Goal: Task Accomplishment & Management: Complete application form

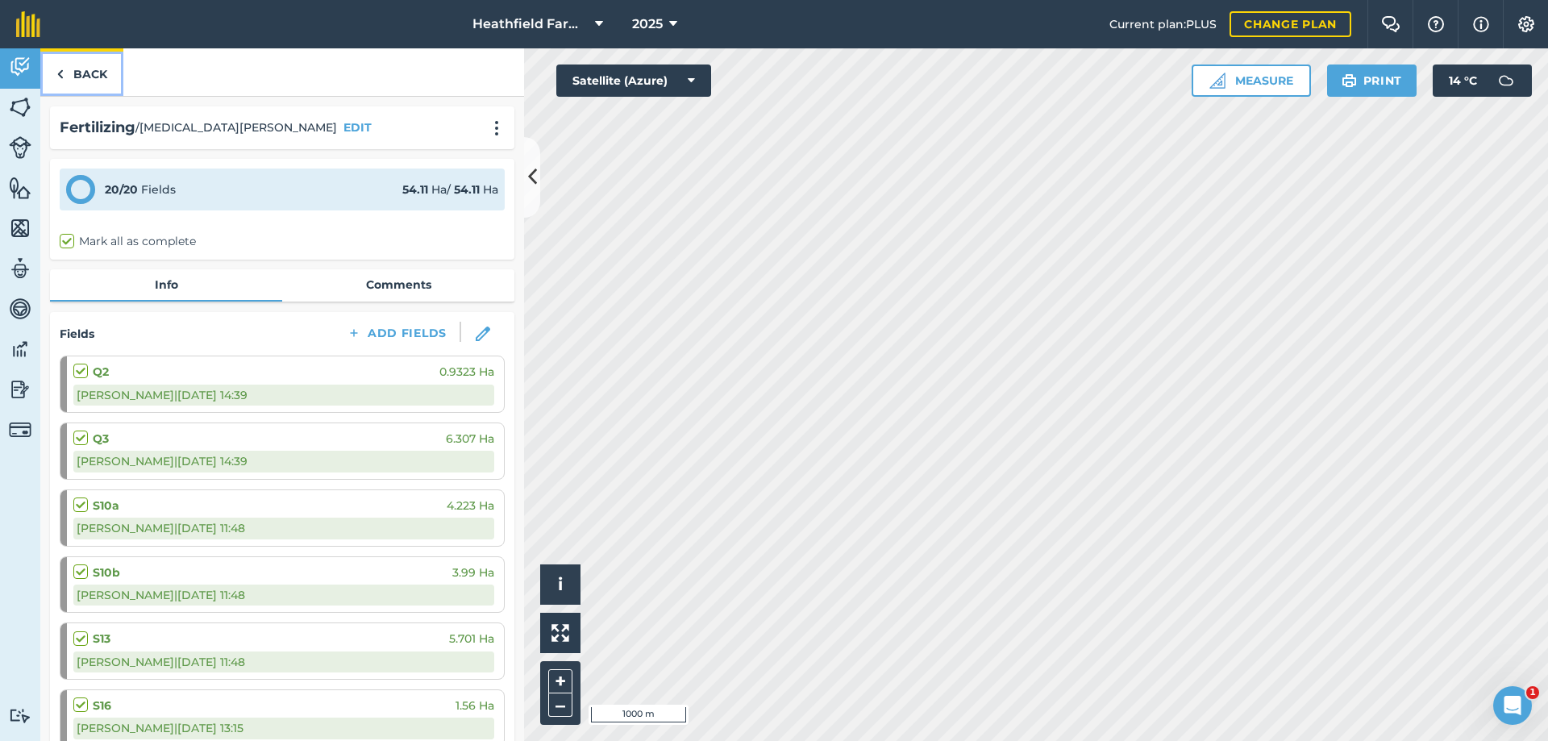
click at [61, 63] on link "Back" at bounding box center [81, 72] width 83 height 48
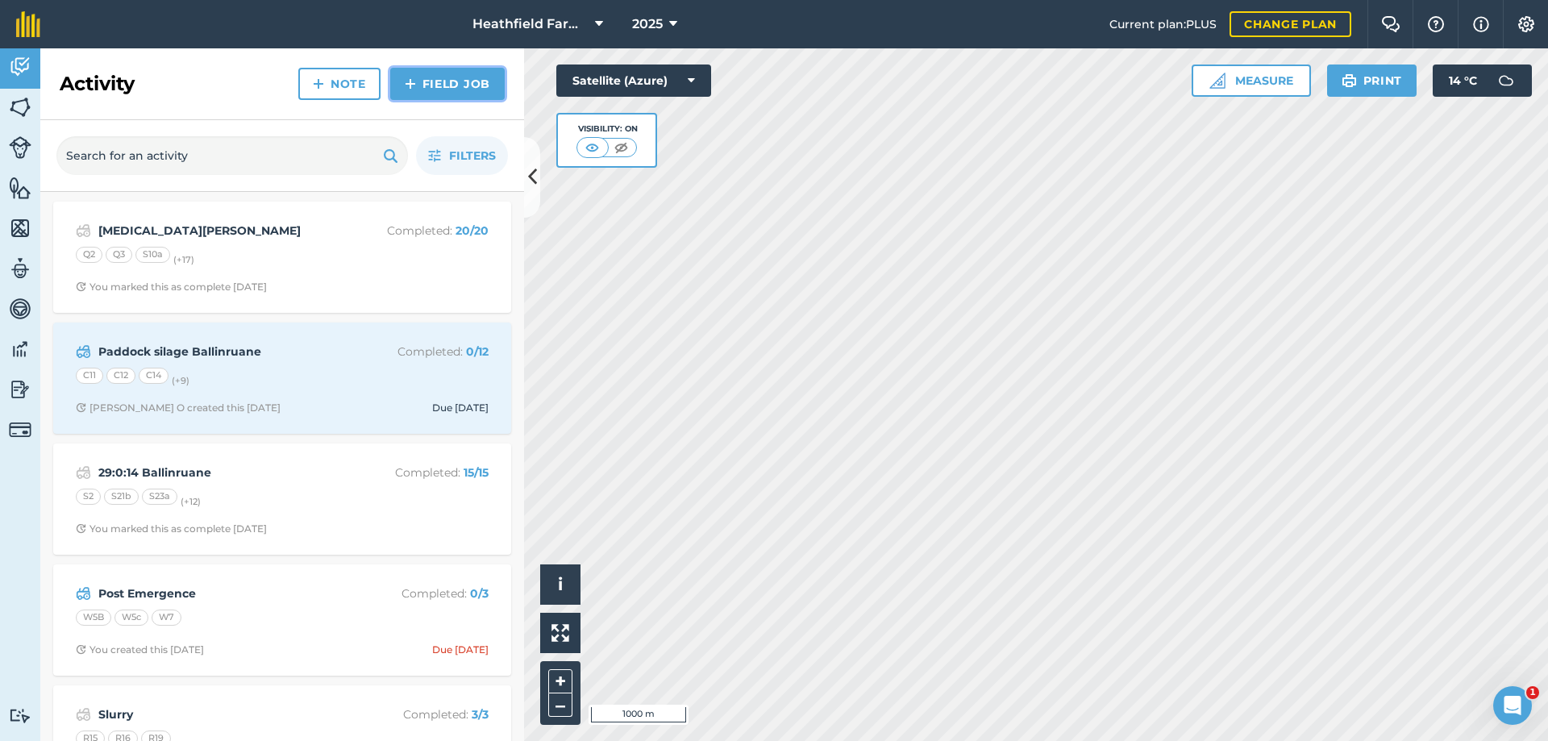
click at [413, 89] on img at bounding box center [410, 83] width 11 height 19
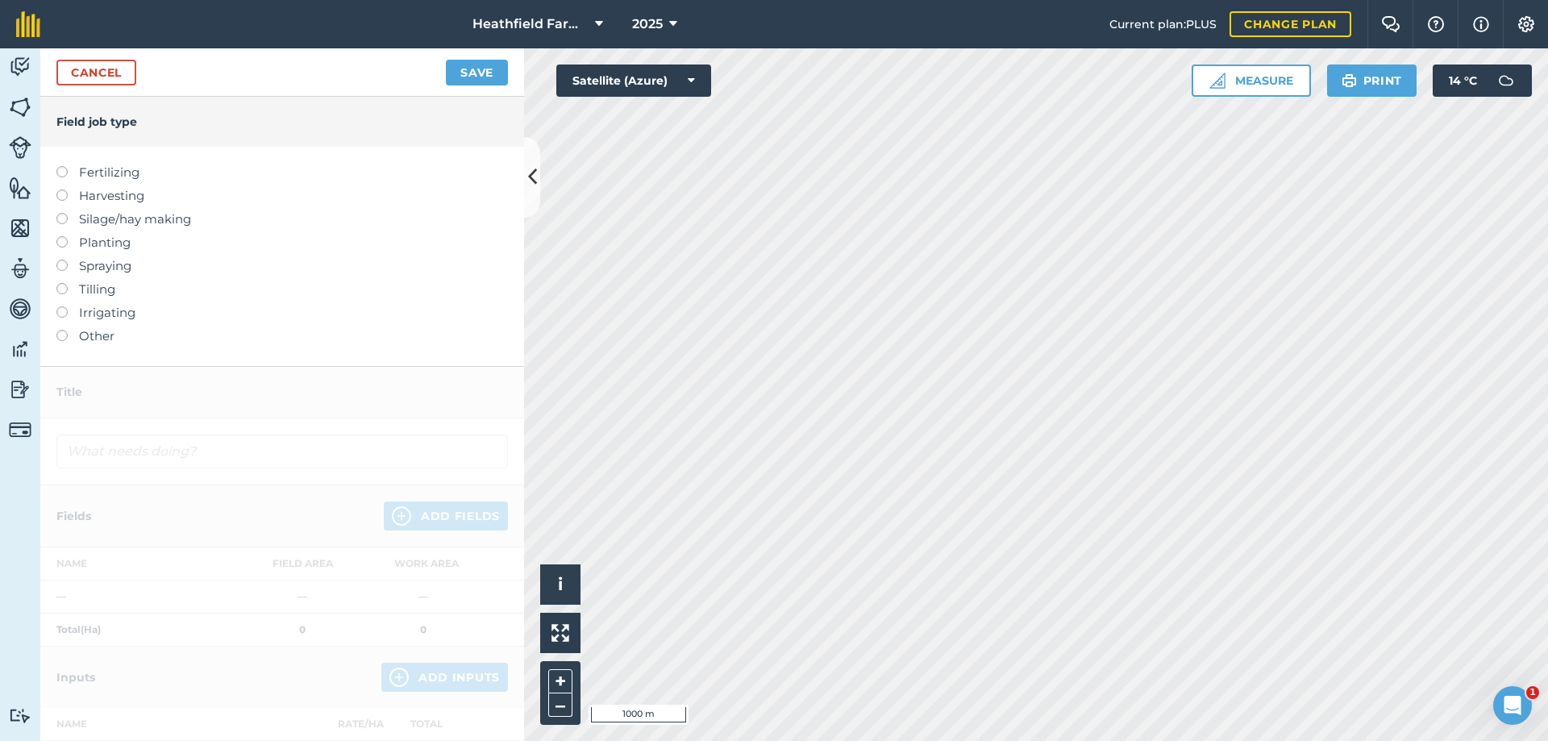
click at [67, 166] on label at bounding box center [67, 166] width 23 height 0
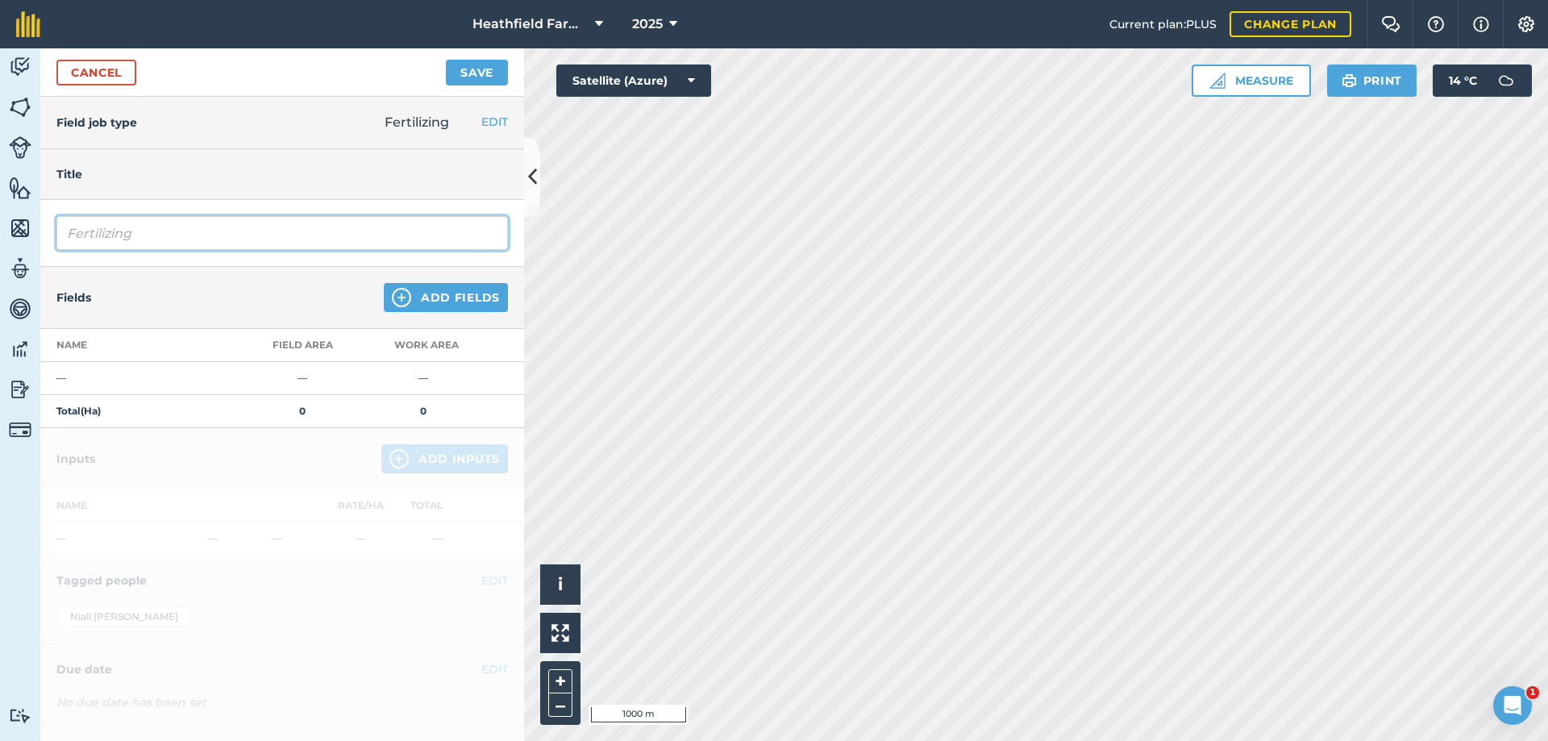
click at [97, 224] on input "Fertilizing" at bounding box center [282, 233] width 452 height 34
click at [285, 234] on input "Fertilizing" at bounding box center [282, 233] width 452 height 34
type input "F"
type input "29:0:14 Ballinruane"
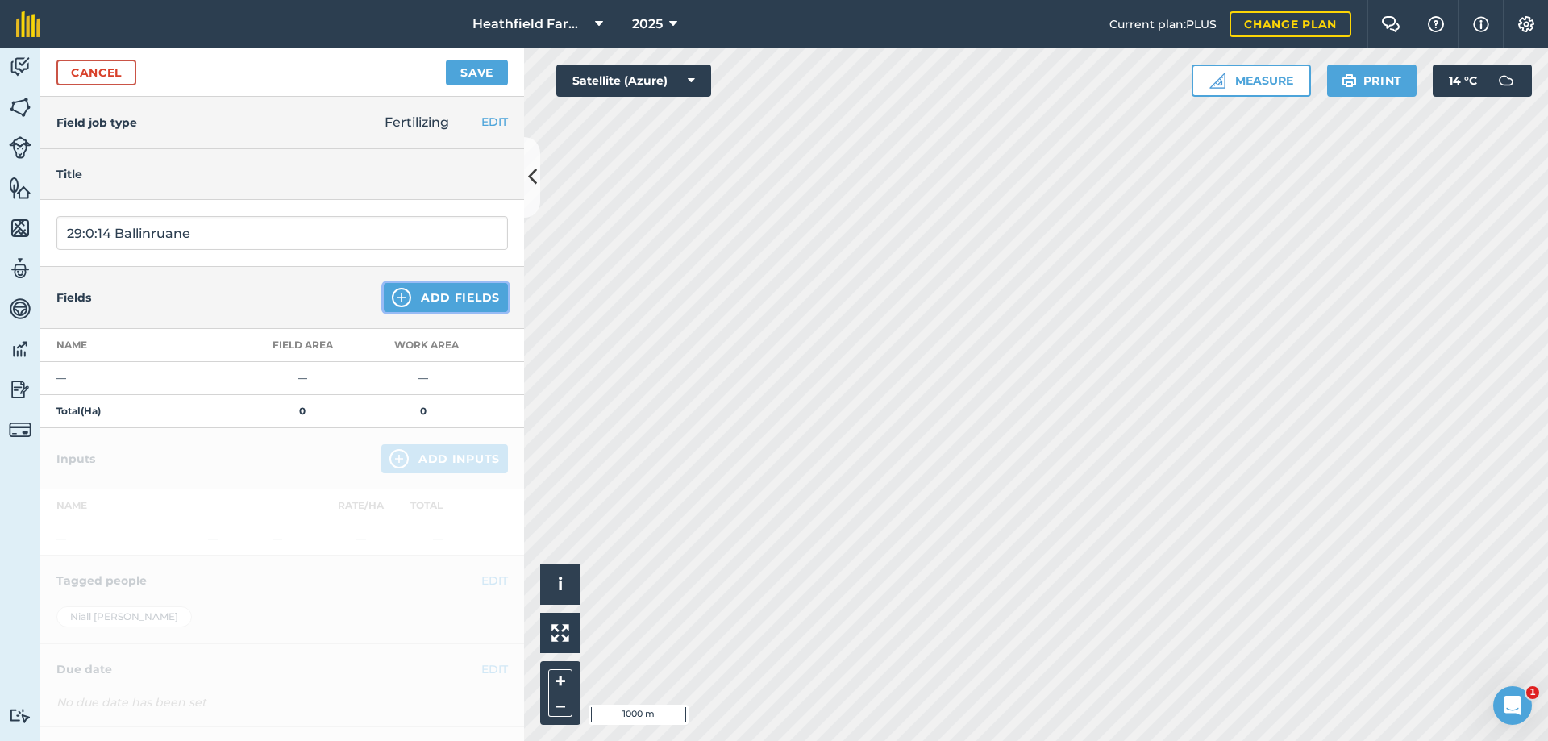
click at [402, 309] on button "Add Fields" at bounding box center [446, 297] width 124 height 29
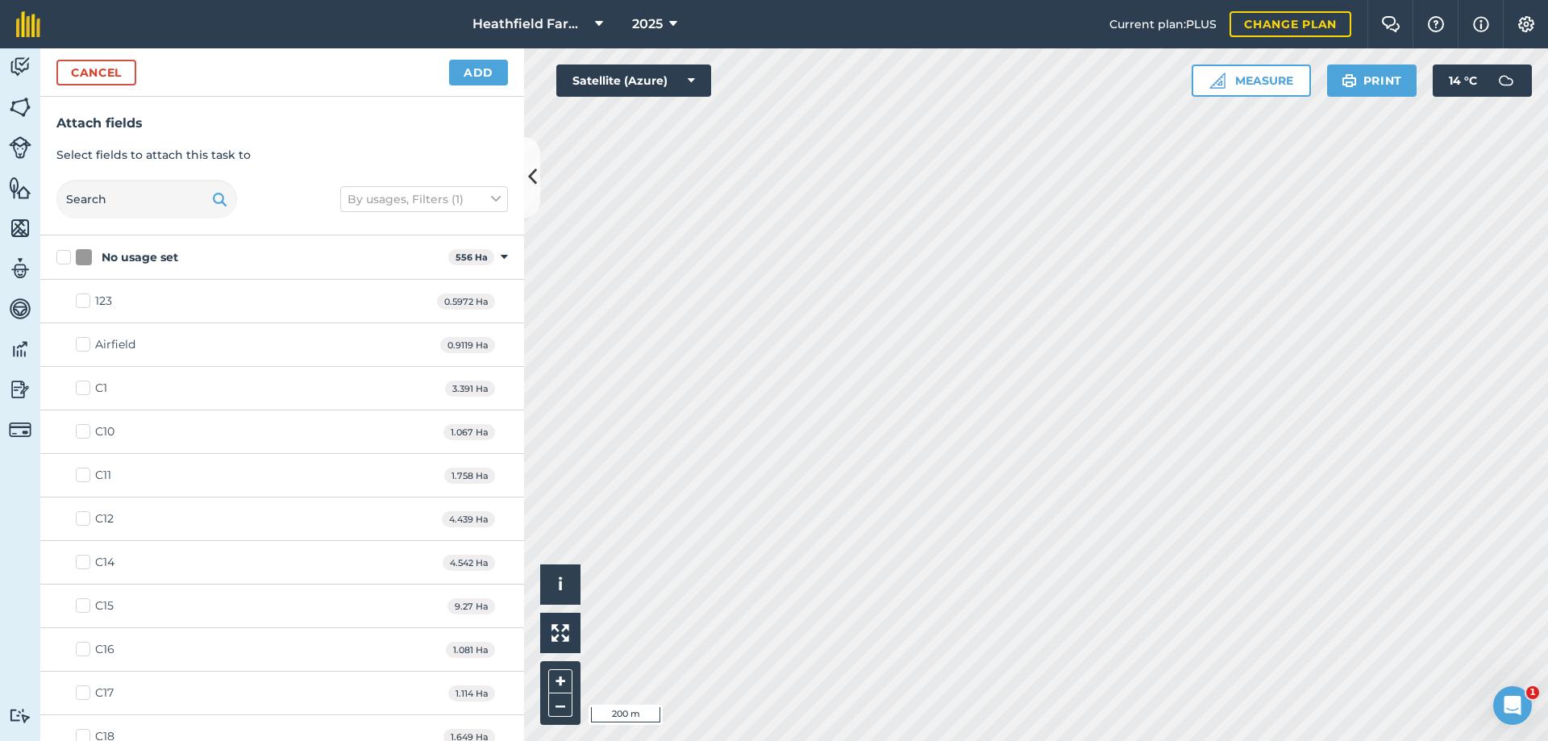
checkbox input "true"
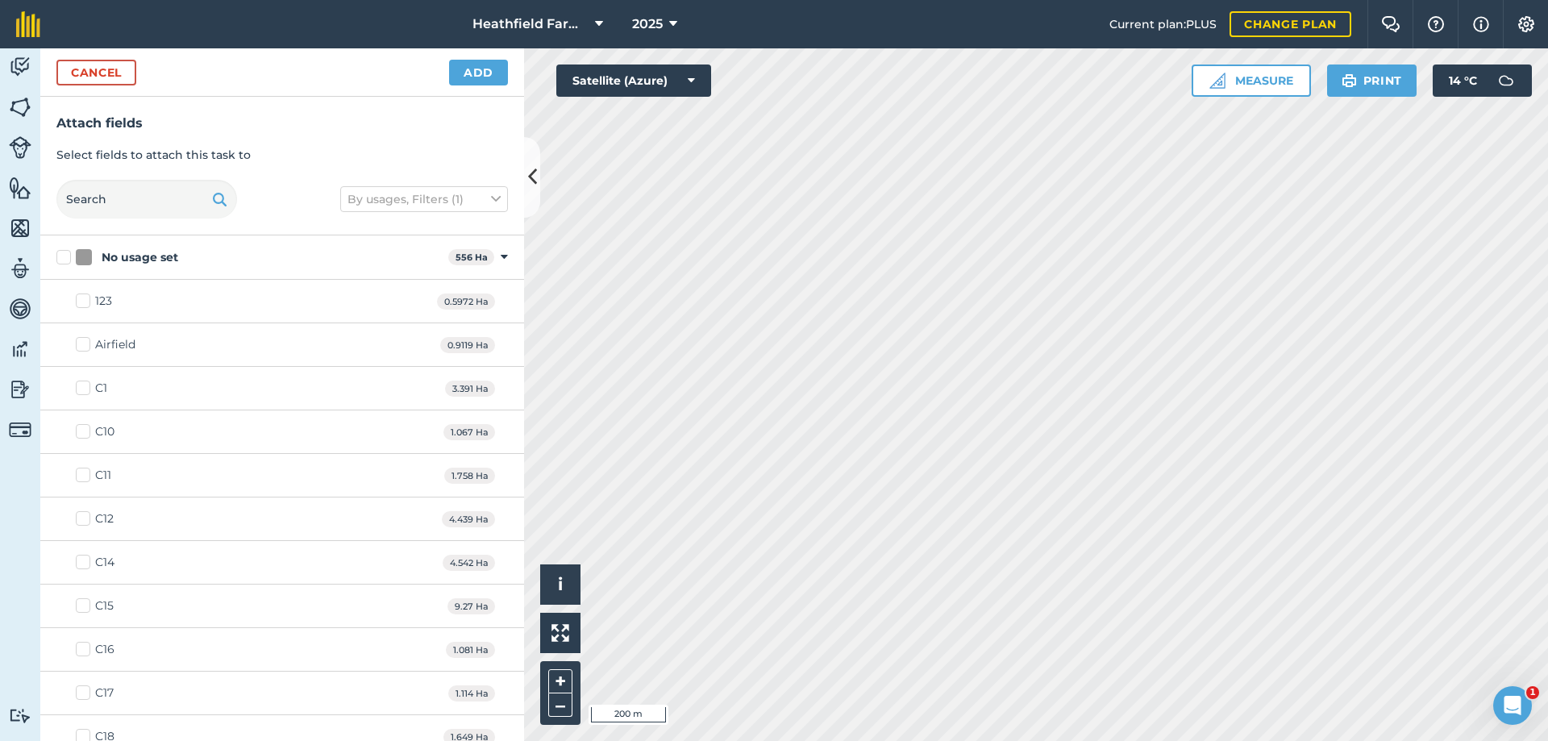
checkbox input "true"
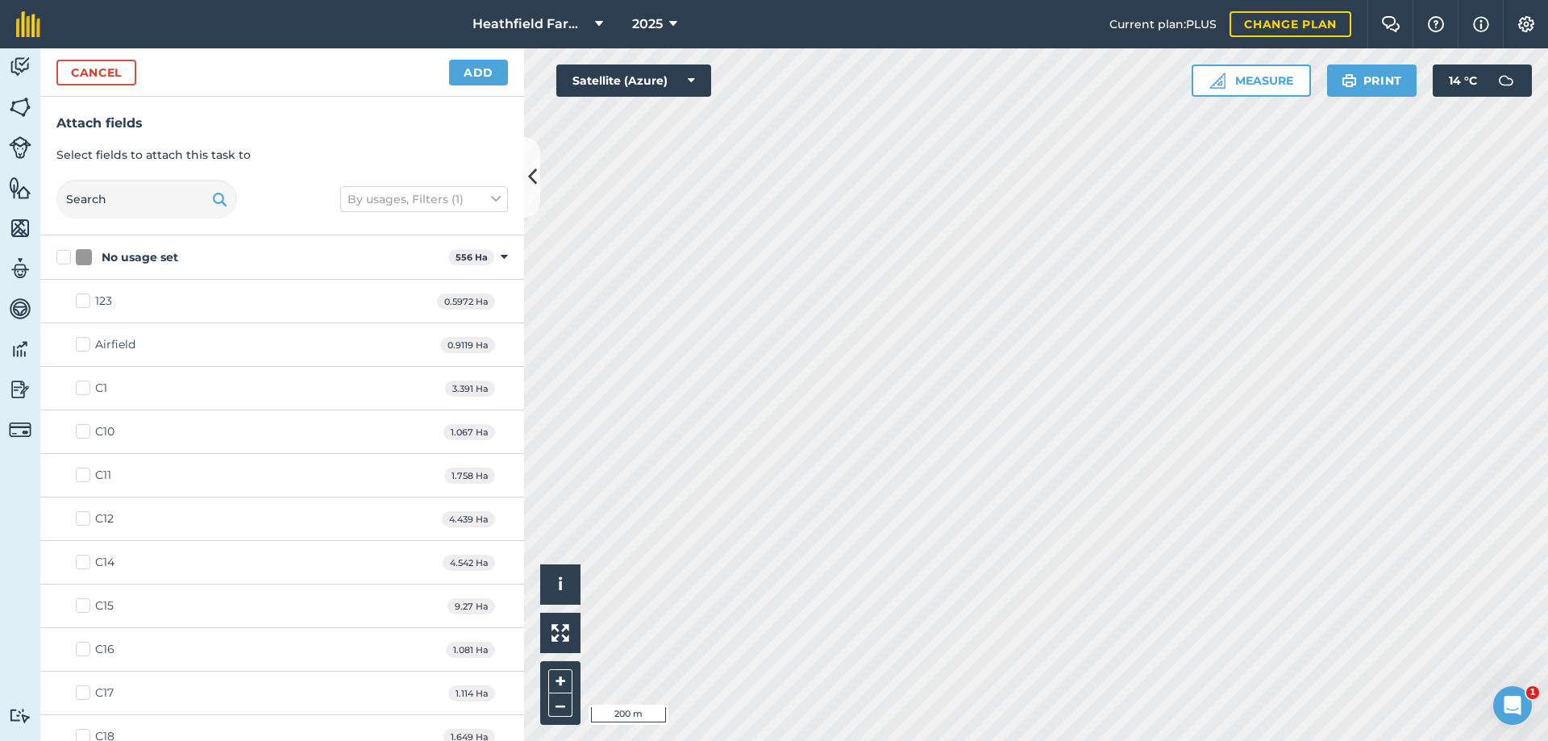
checkbox input "true"
click at [473, 81] on button "Add" at bounding box center [478, 73] width 59 height 26
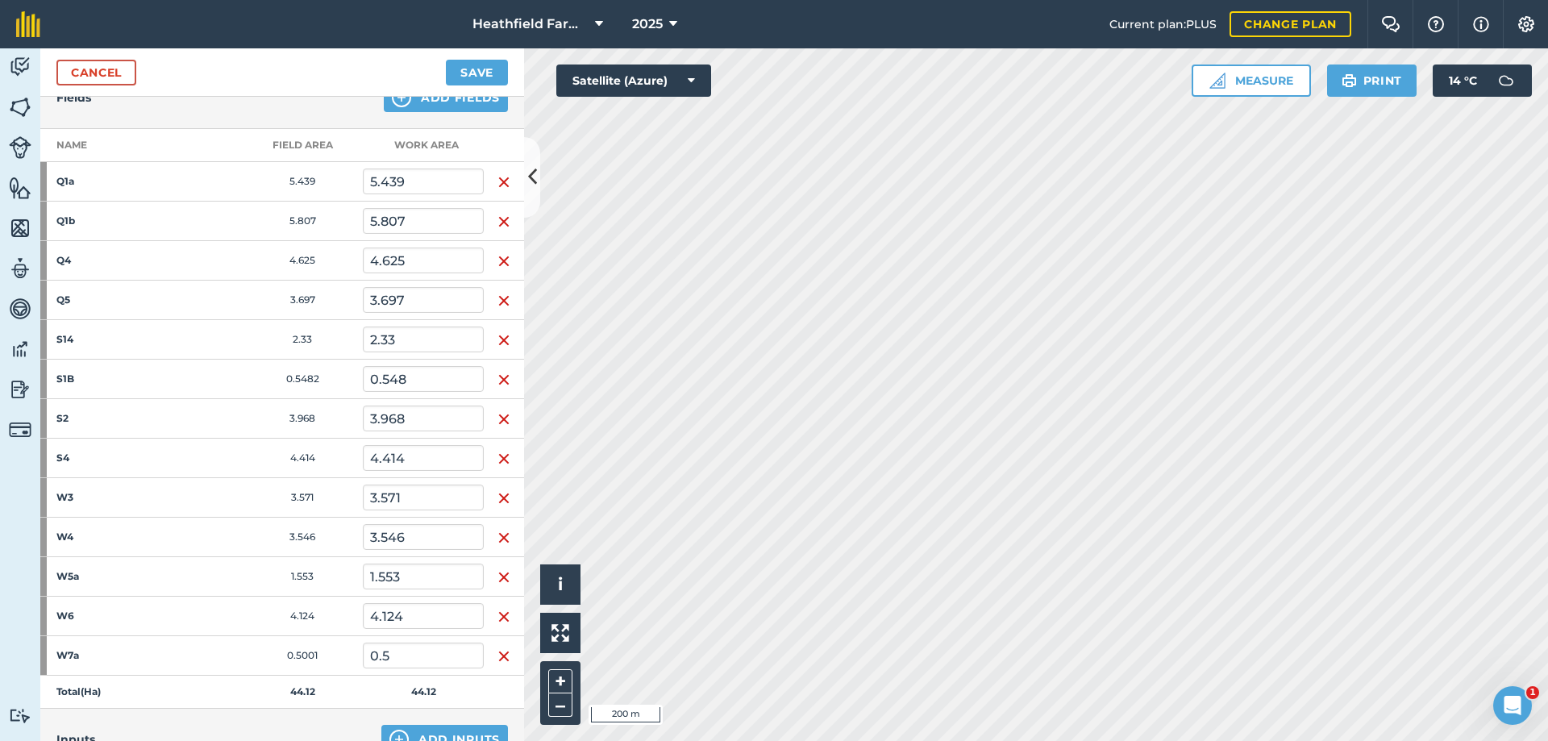
scroll to position [323, 0]
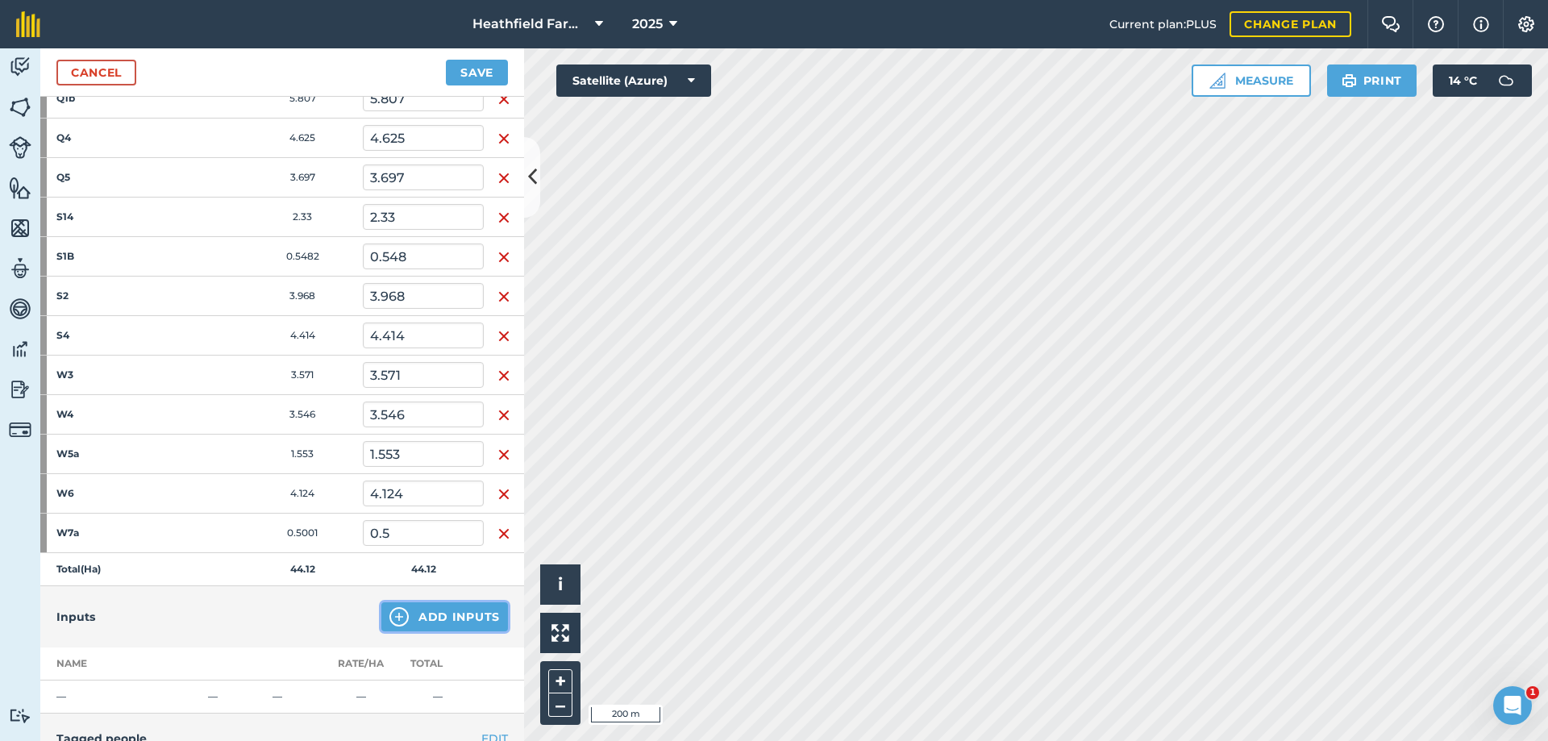
click at [397, 620] on img at bounding box center [398, 616] width 19 height 19
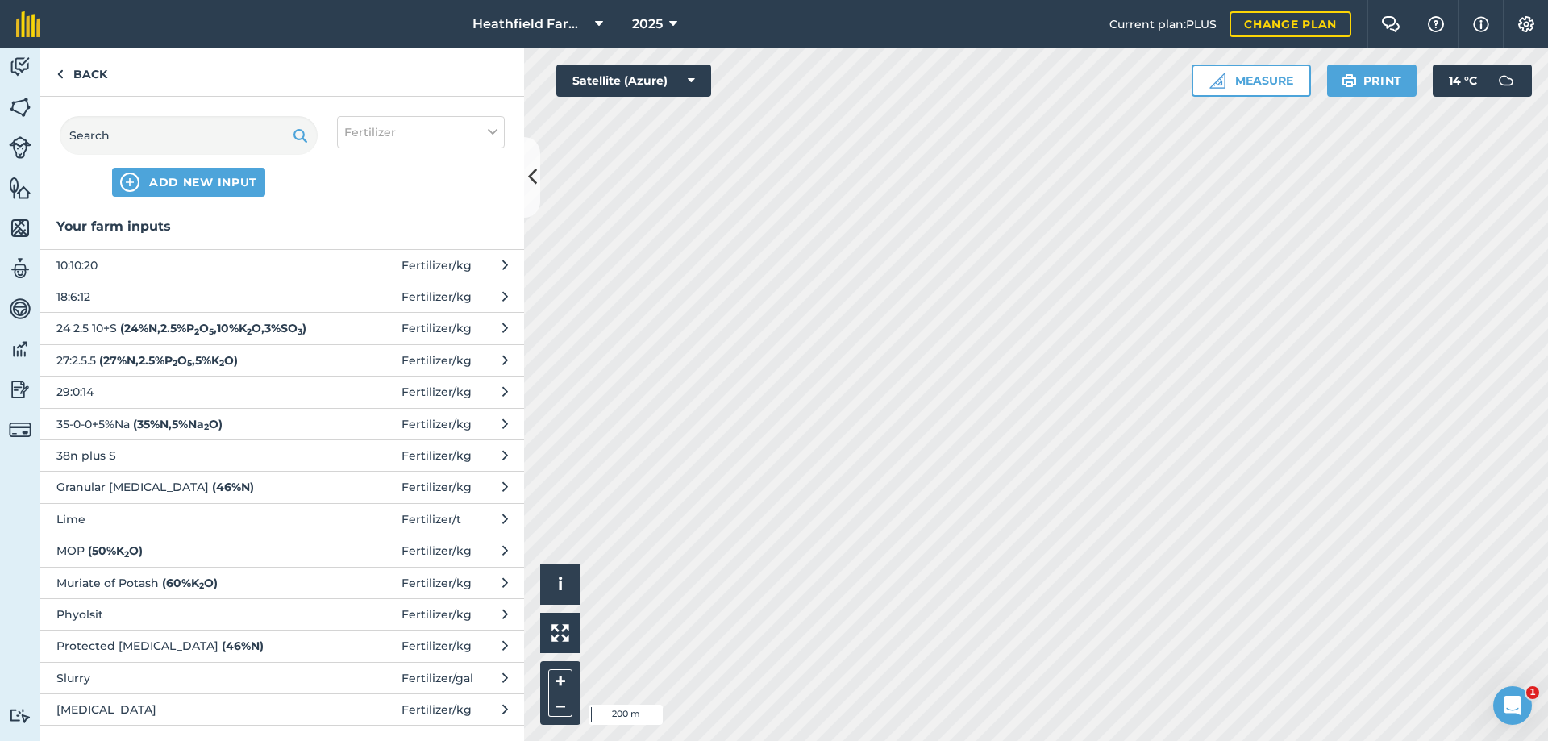
click at [117, 401] on span "29:0:14" at bounding box center [188, 392] width 264 height 18
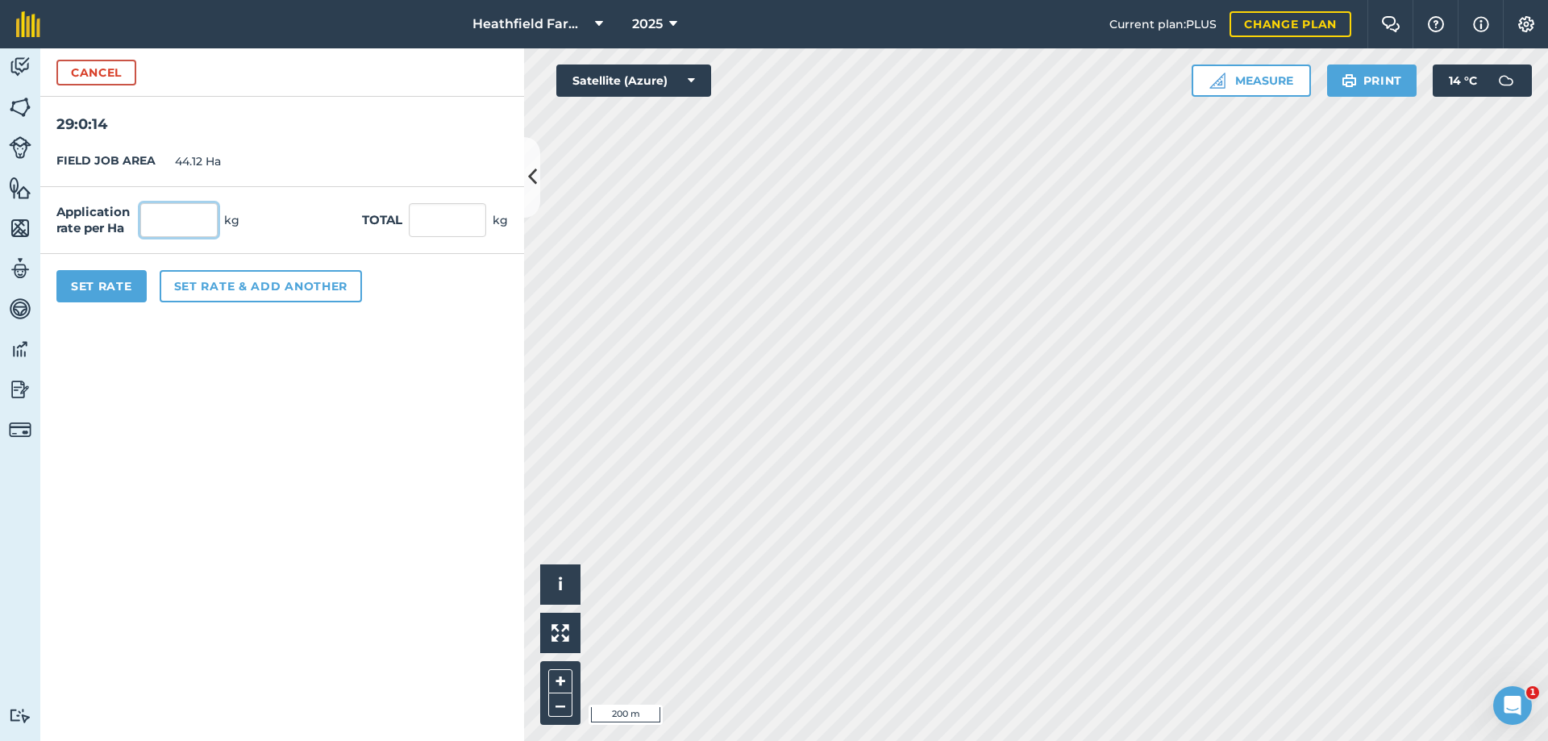
click at [161, 226] on input "text" at bounding box center [178, 220] width 77 height 34
type input "105"
type input "4,632.6"
click at [76, 294] on button "Set Rate" at bounding box center [101, 286] width 90 height 32
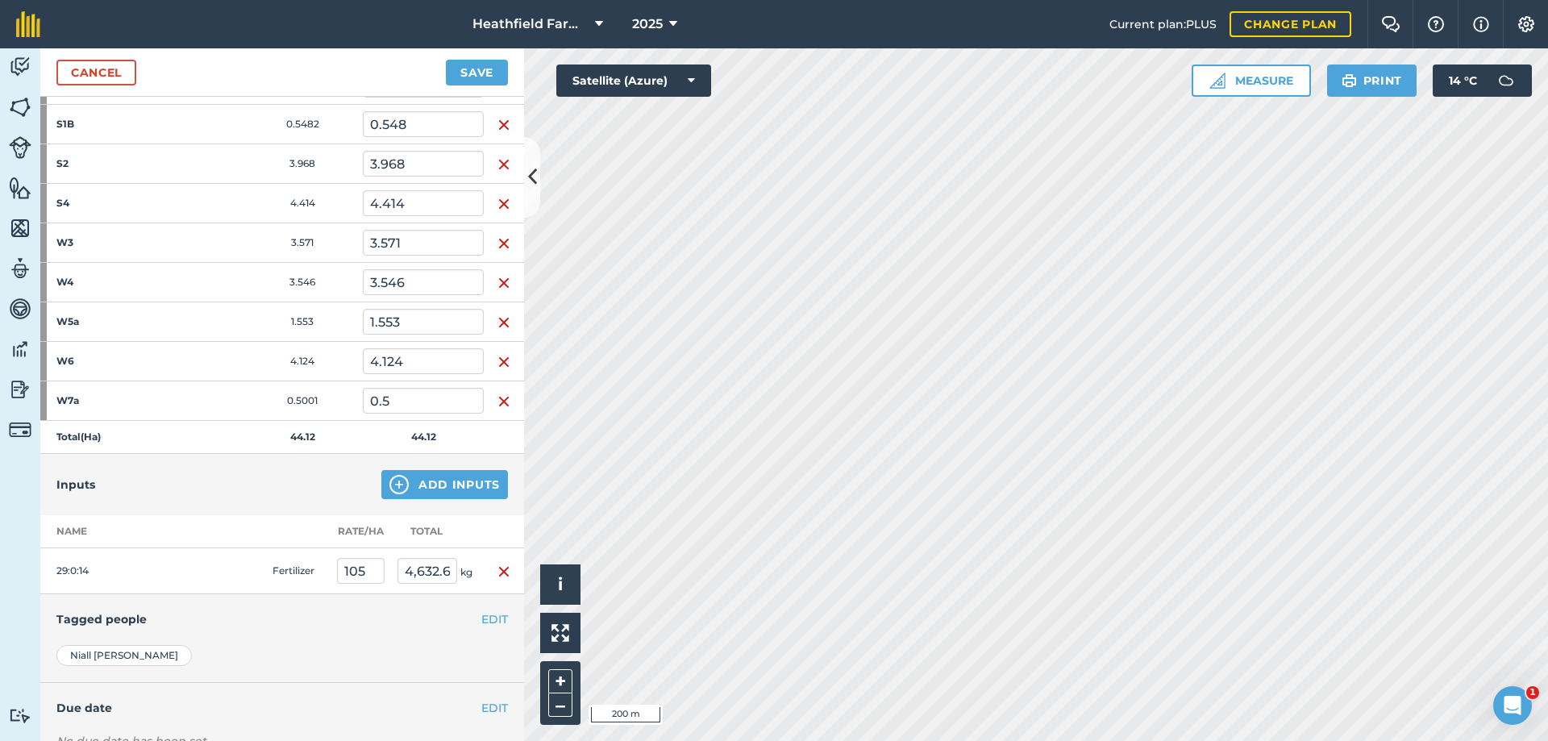
scroll to position [538, 0]
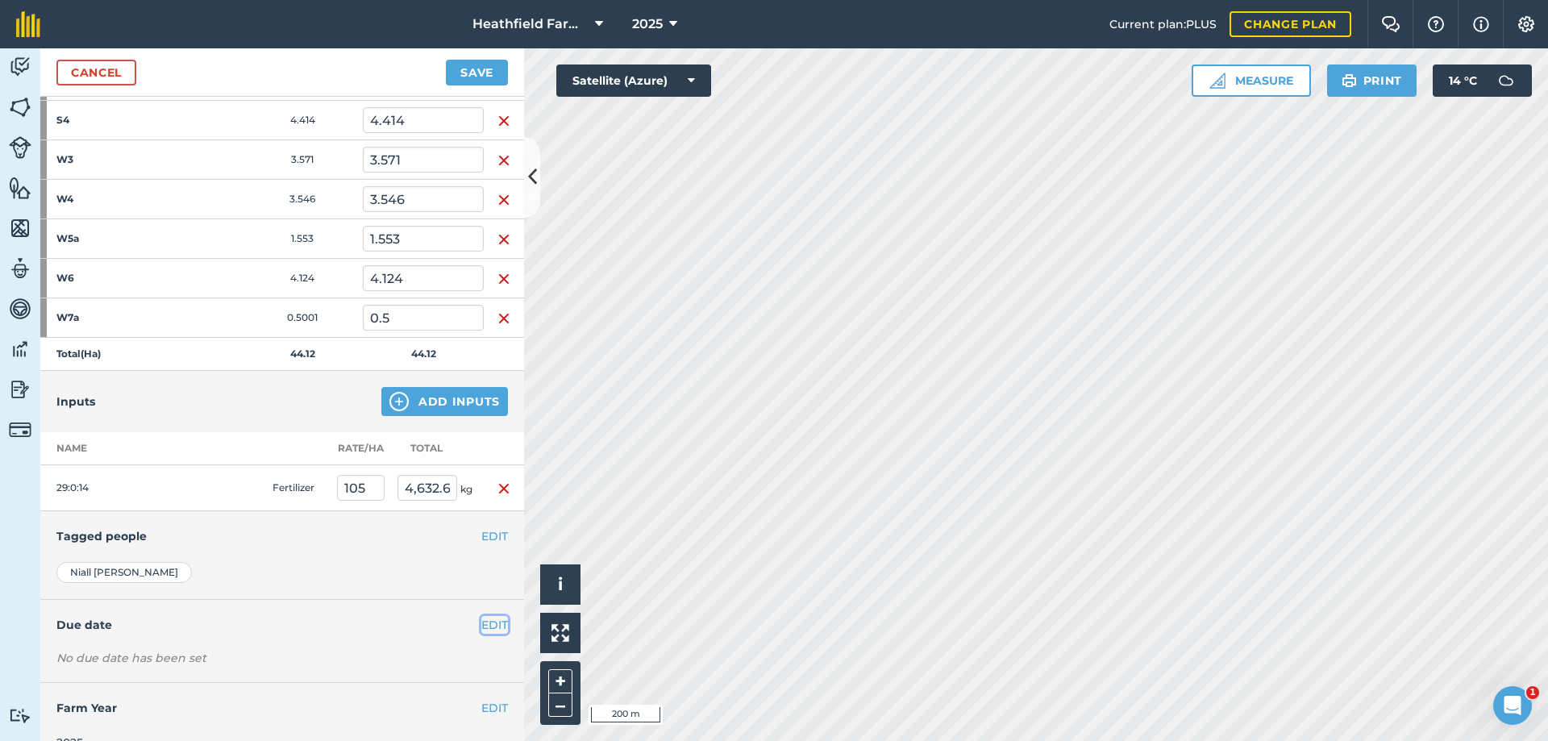
click at [489, 629] on button "EDIT" at bounding box center [494, 625] width 27 height 18
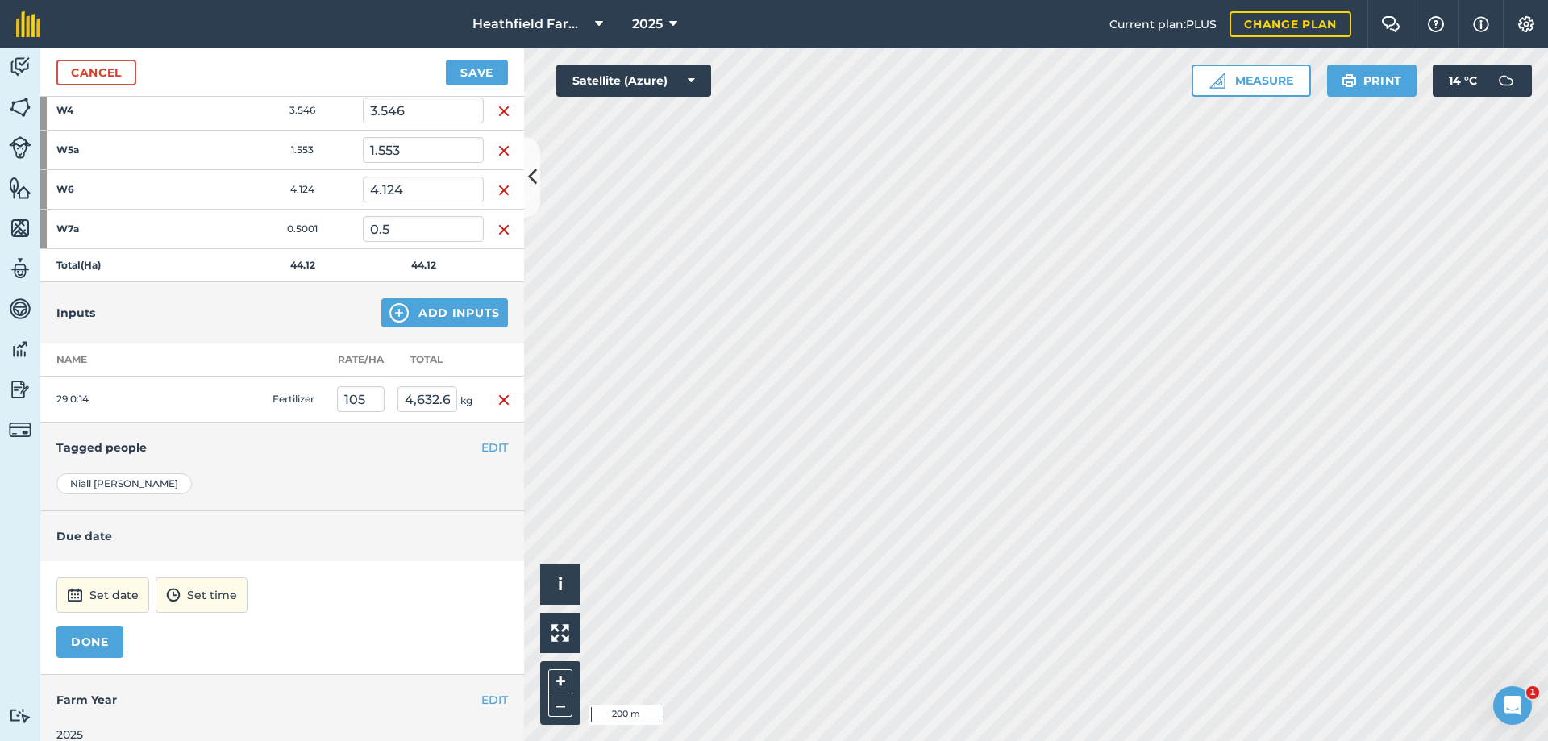
scroll to position [645, 0]
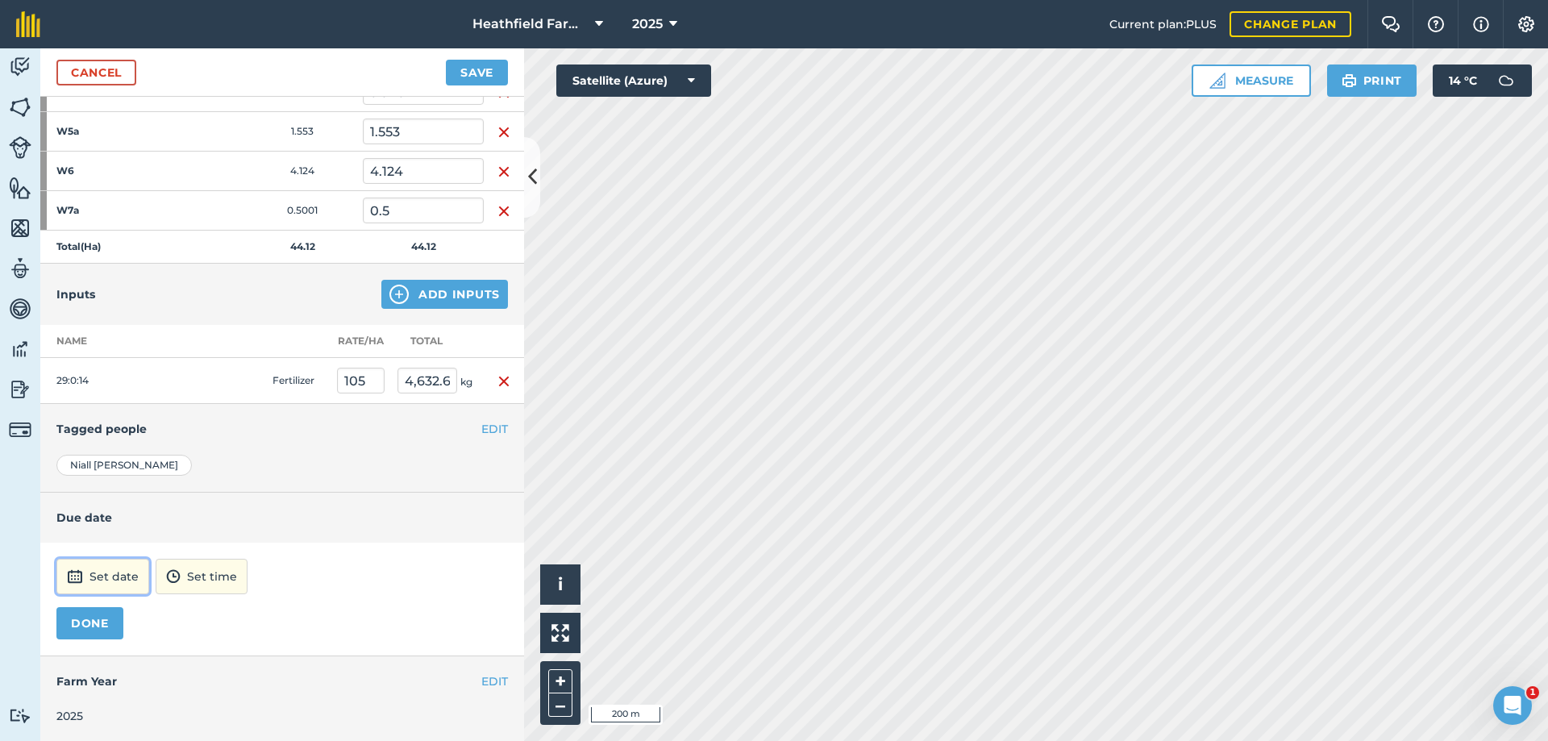
click at [118, 575] on button "Set date" at bounding box center [102, 576] width 93 height 35
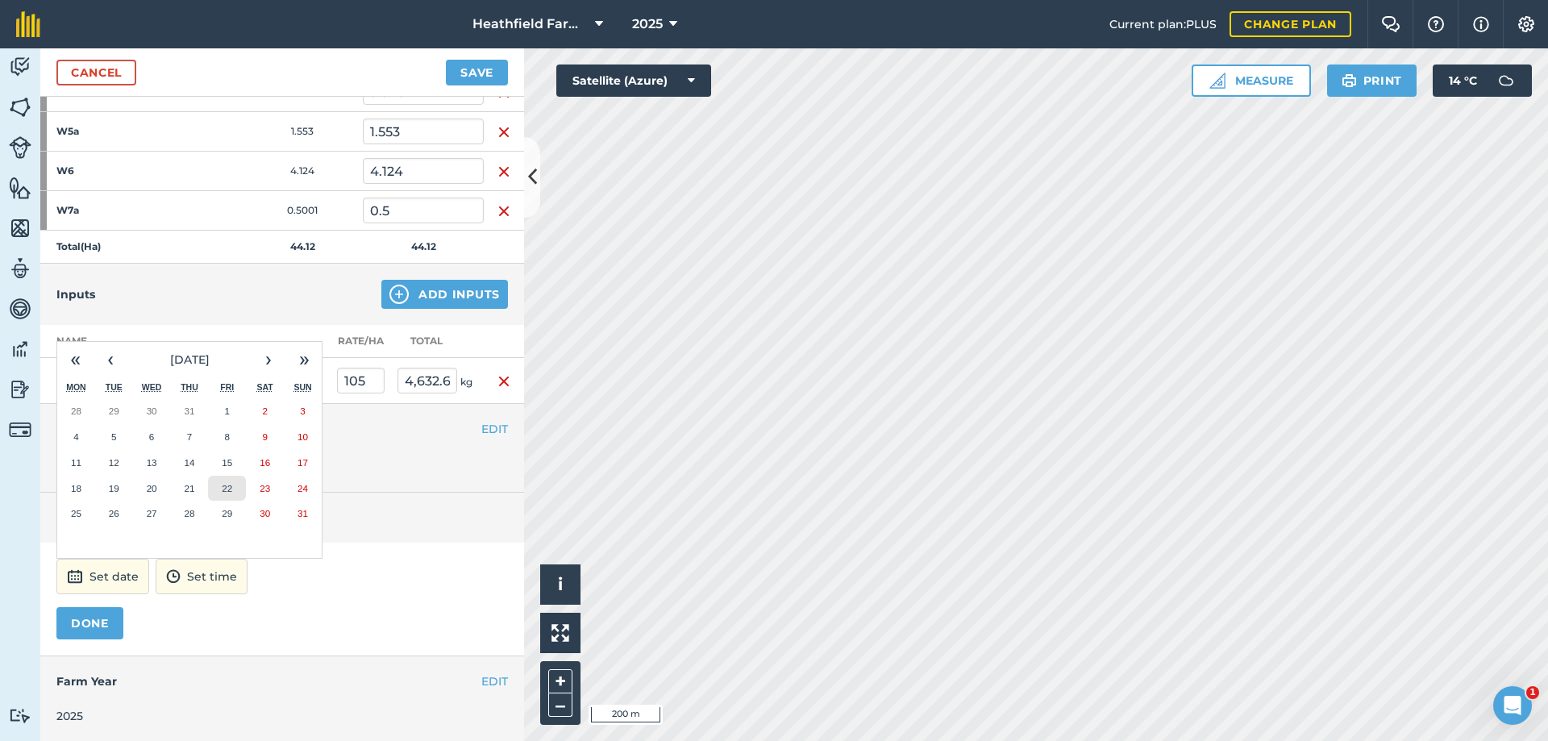
click at [235, 485] on button "22" at bounding box center [227, 489] width 38 height 26
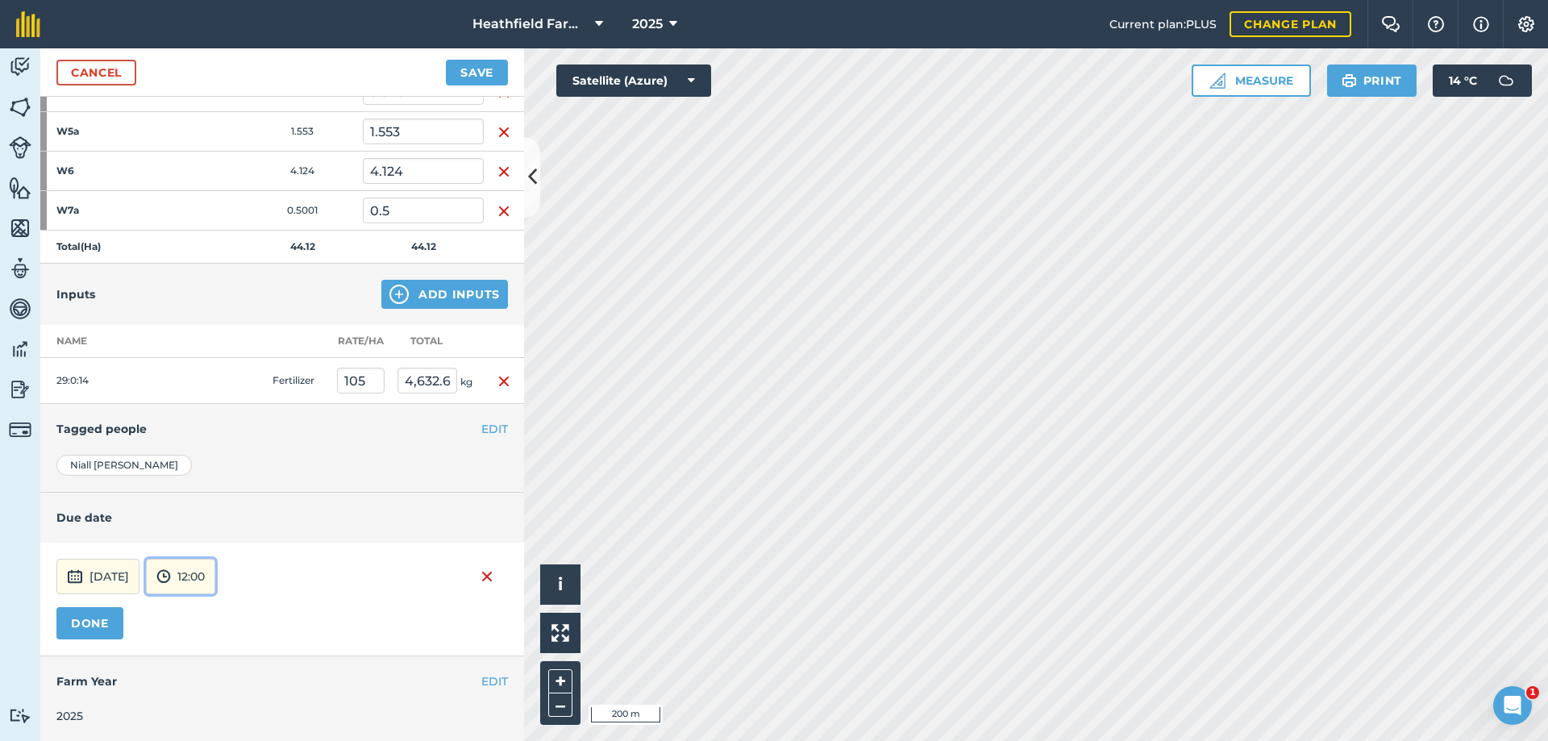
click at [215, 587] on button "12:00" at bounding box center [180, 576] width 69 height 35
click at [223, 411] on button "08:00" at bounding box center [185, 411] width 76 height 26
click at [481, 681] on button "EDIT" at bounding box center [494, 681] width 27 height 18
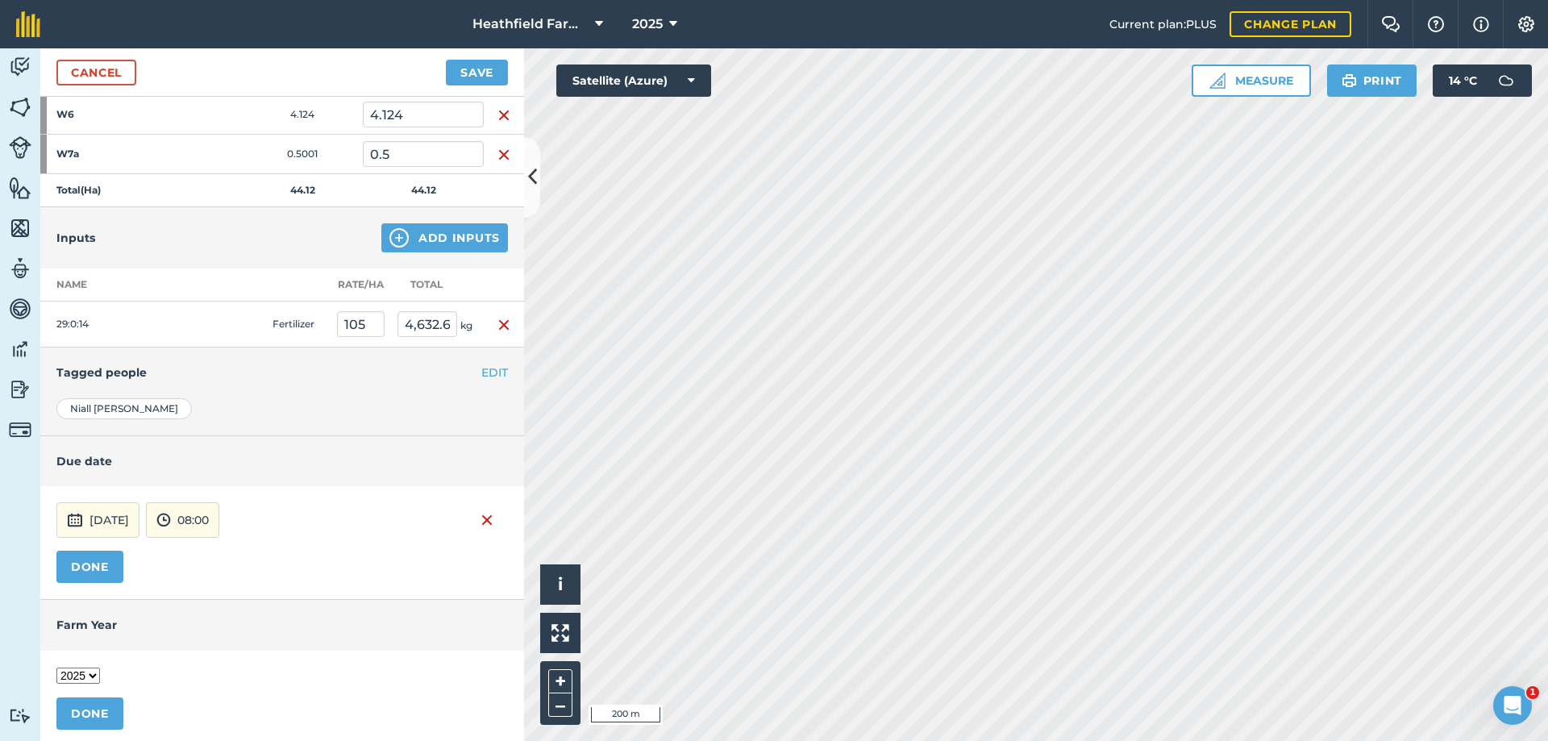
scroll to position [707, 0]
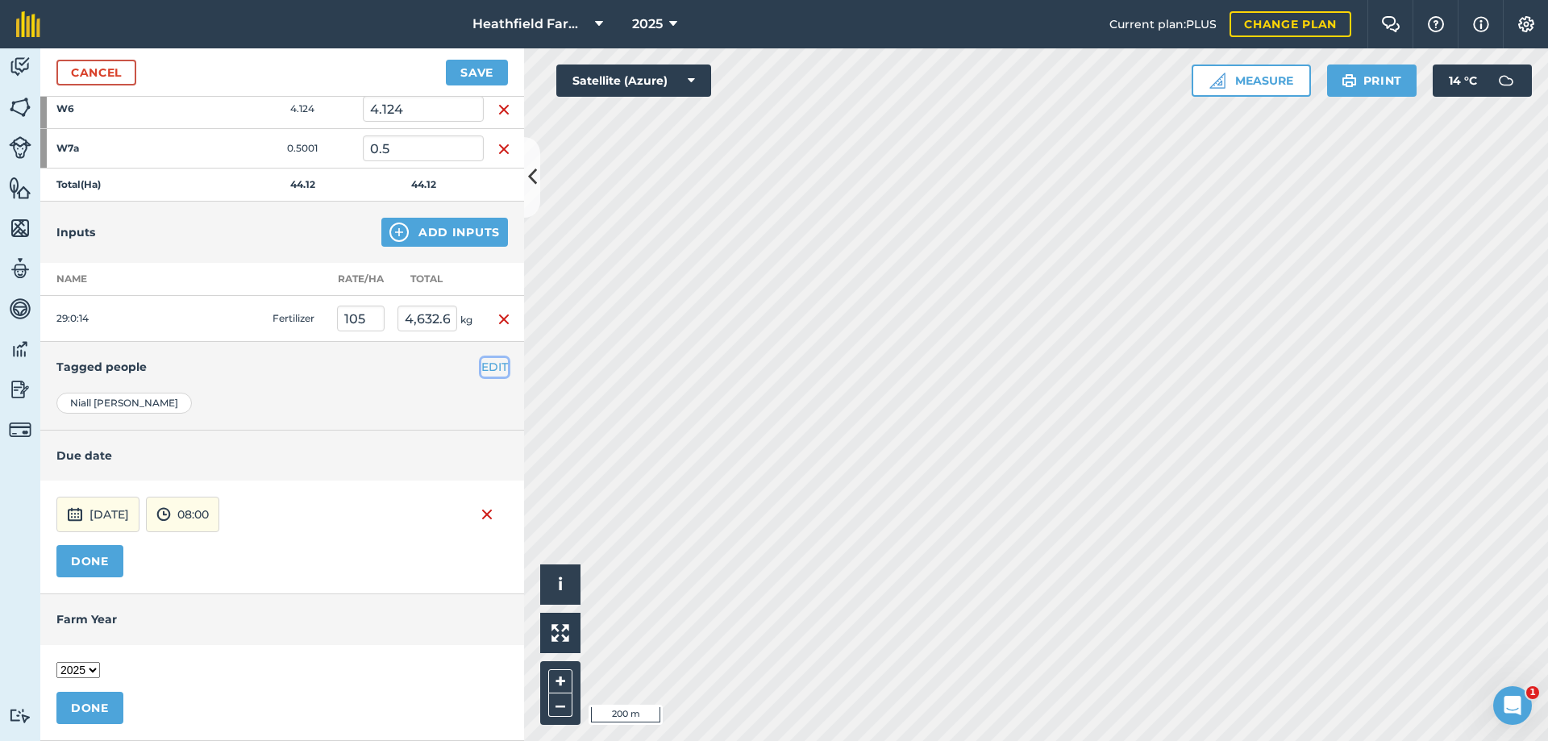
click at [481, 371] on button "EDIT" at bounding box center [494, 367] width 27 height 18
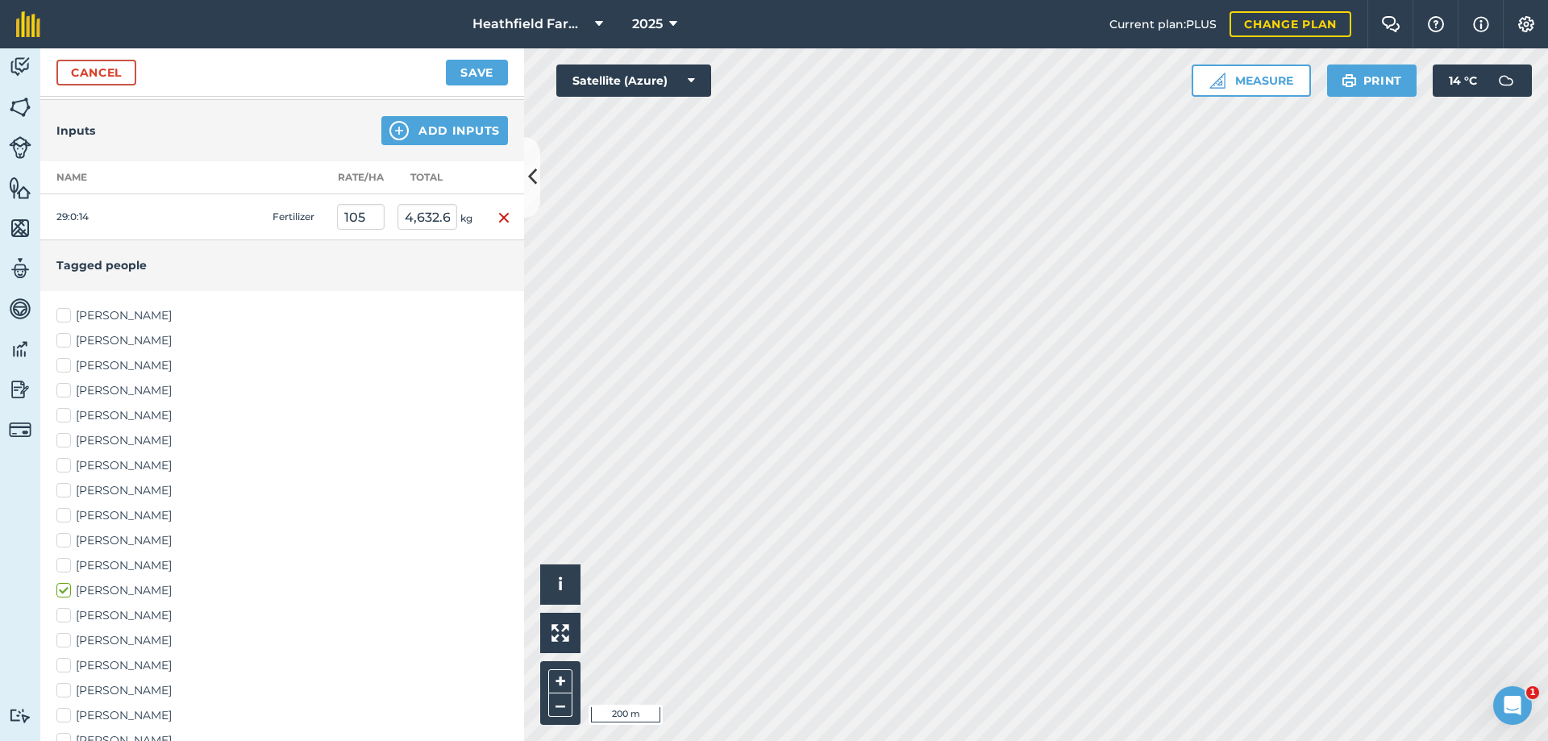
scroll to position [814, 0]
click at [65, 610] on label "Niall O Callaghan" at bounding box center [282, 610] width 452 height 17
click at [65, 610] on input "Niall O Callaghan" at bounding box center [61, 607] width 10 height 10
checkbox input "true"
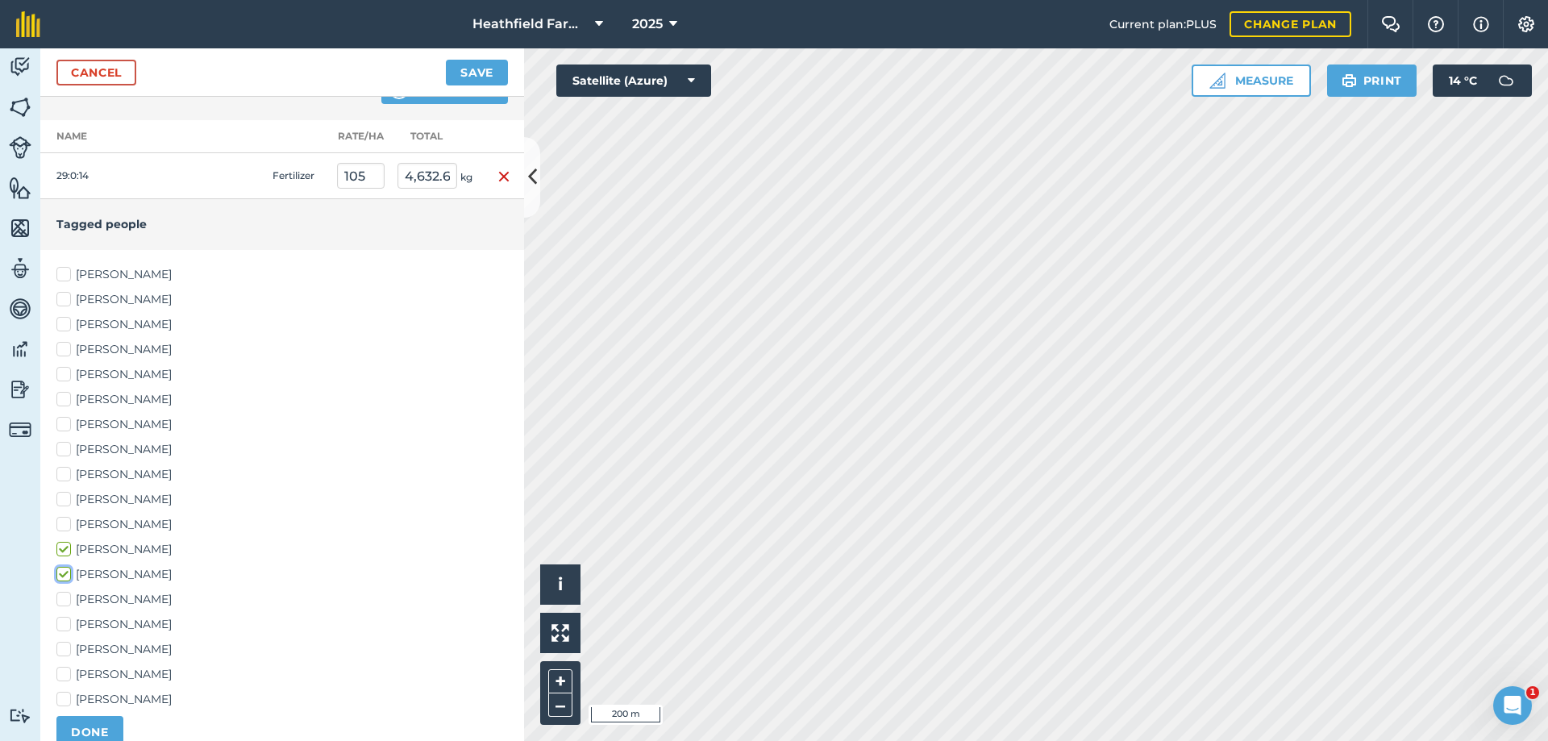
scroll to position [869, 0]
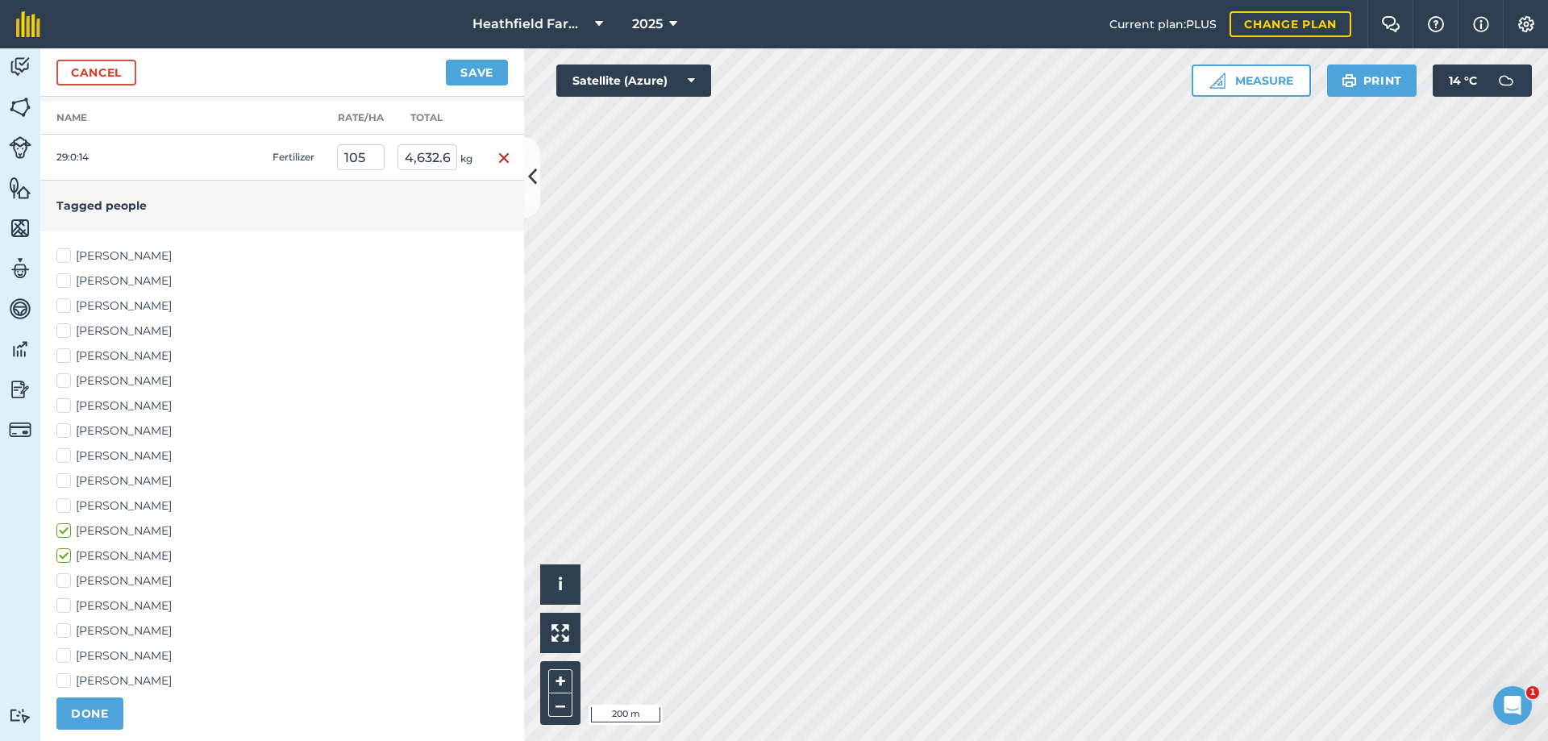
click at [70, 676] on label "Stephen O Sullivan" at bounding box center [282, 681] width 452 height 17
click at [67, 676] on input "Stephen O Sullivan" at bounding box center [61, 678] width 10 height 10
checkbox input "true"
click at [87, 710] on button "DONE" at bounding box center [89, 714] width 67 height 32
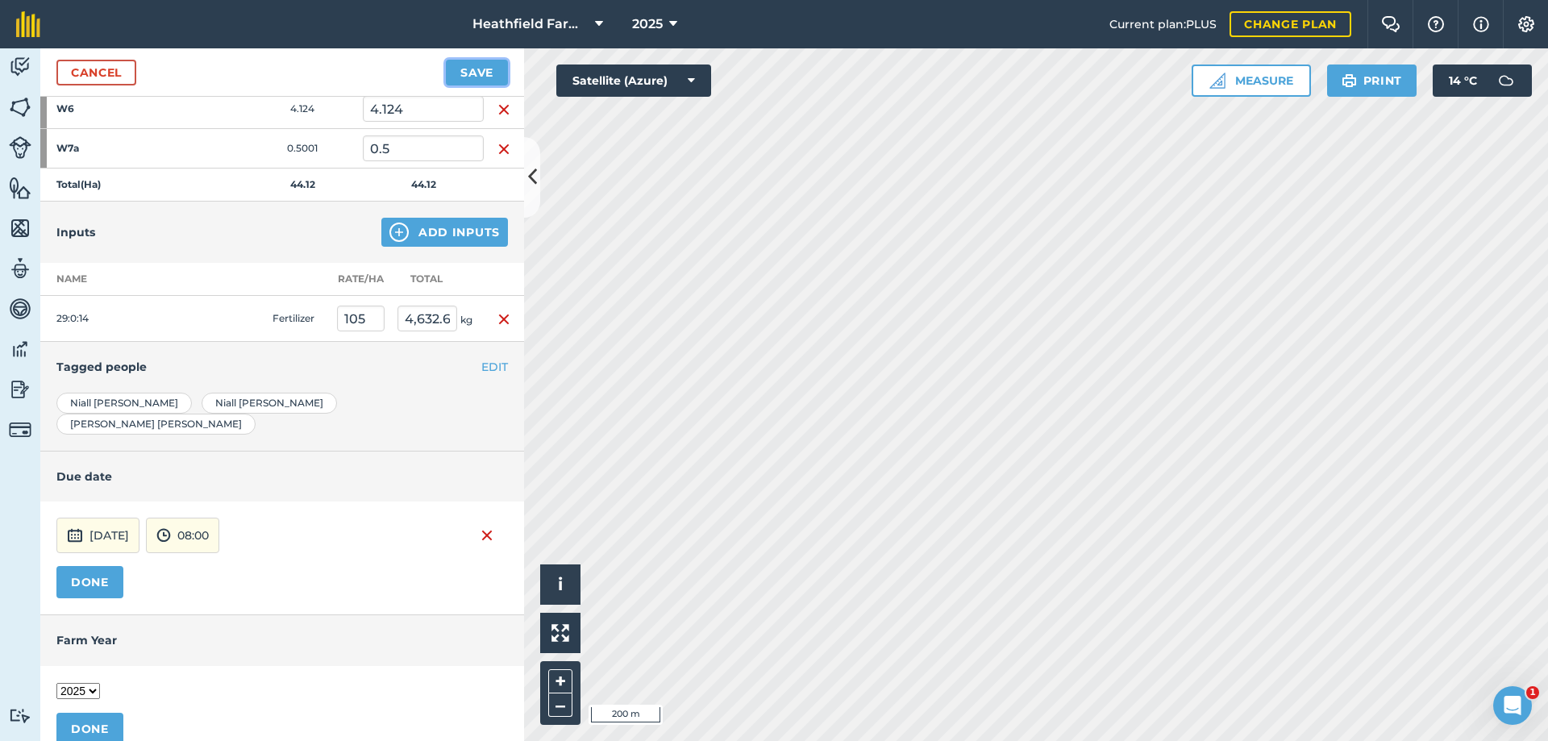
click at [490, 65] on button "Save" at bounding box center [477, 73] width 62 height 26
